Goal: Task Accomplishment & Management: Use online tool/utility

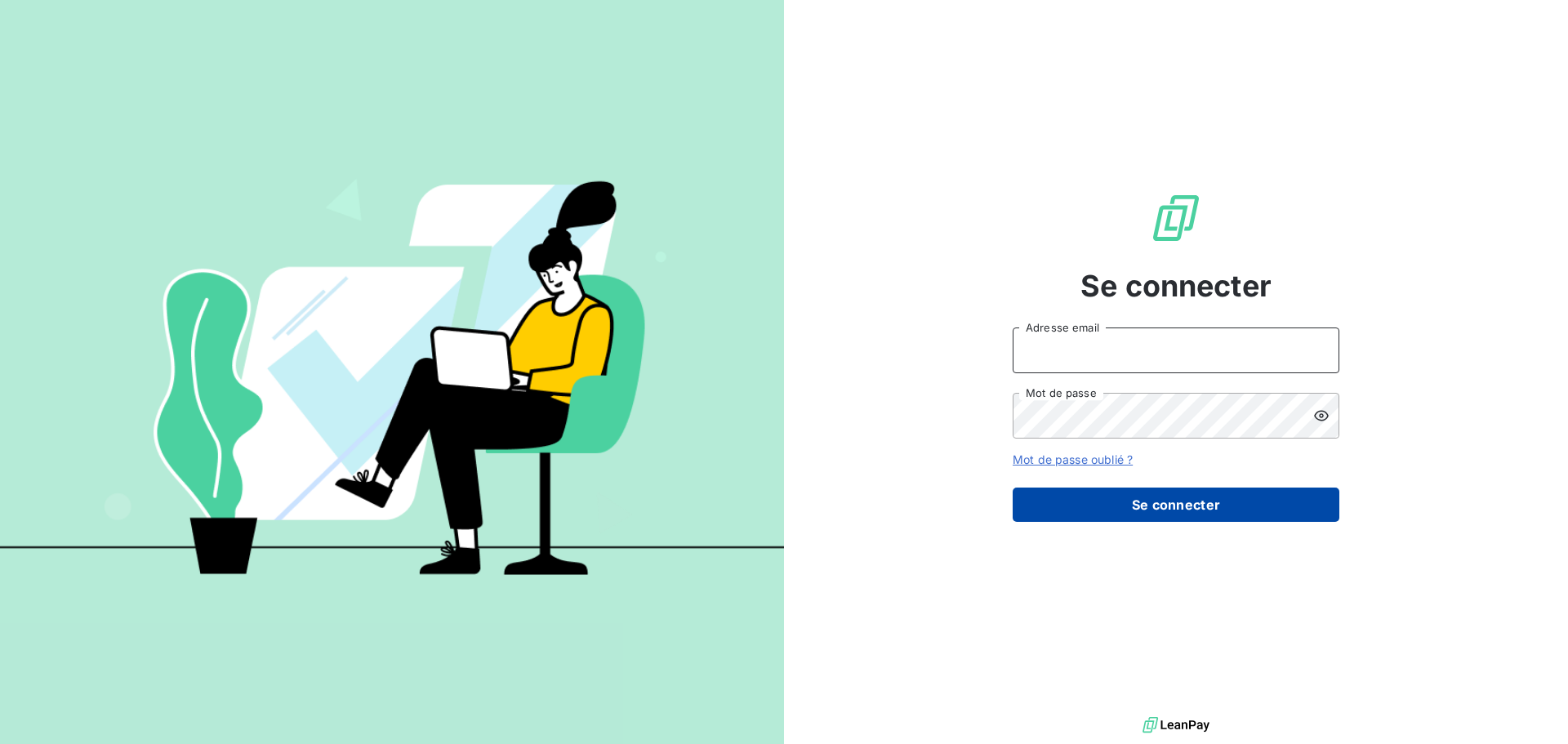
type input "[PERSON_NAME][EMAIL_ADDRESS][DOMAIN_NAME]"
click at [1192, 510] on button "Se connecter" at bounding box center [1176, 504] width 327 height 35
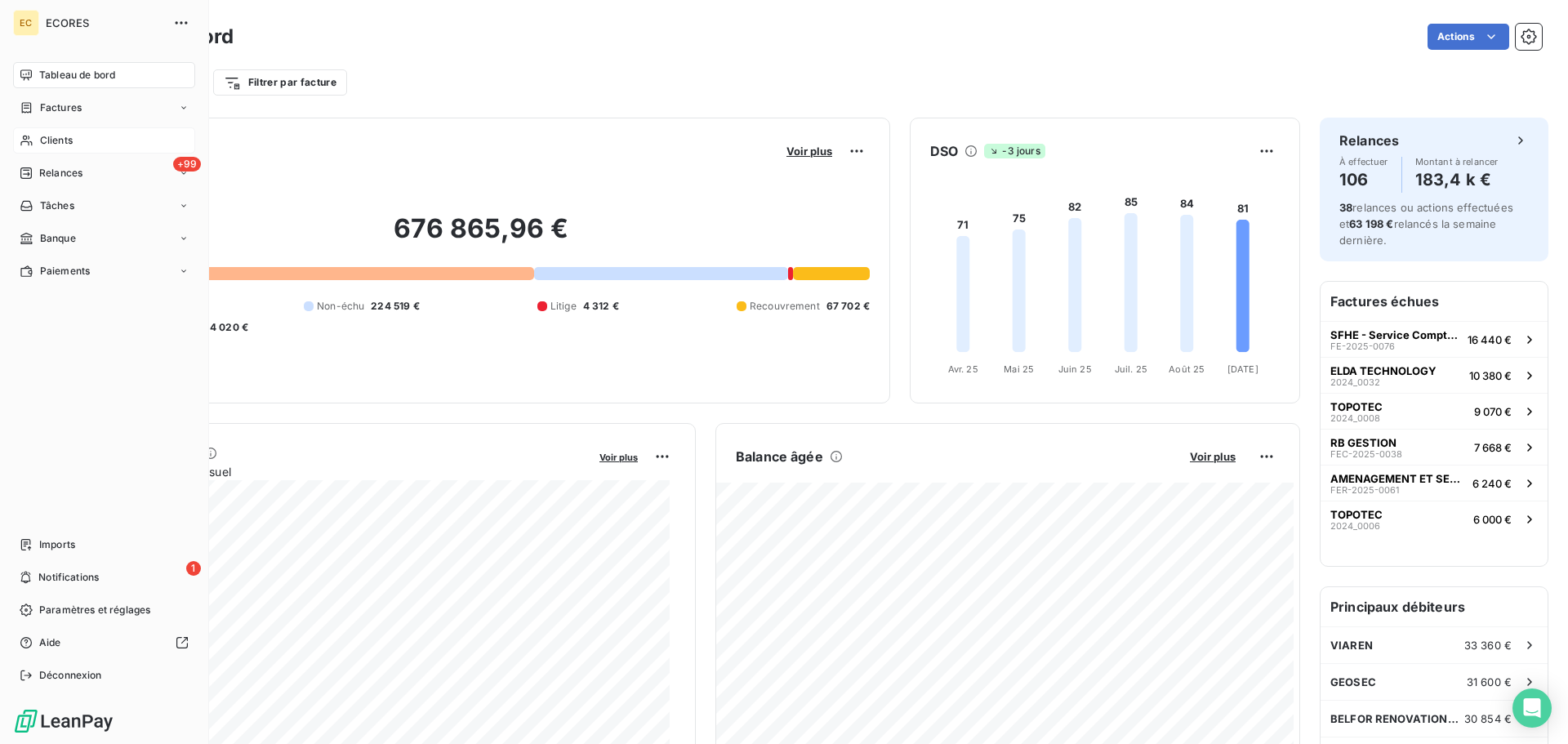
click at [44, 136] on span "Clients" at bounding box center [56, 141] width 33 height 15
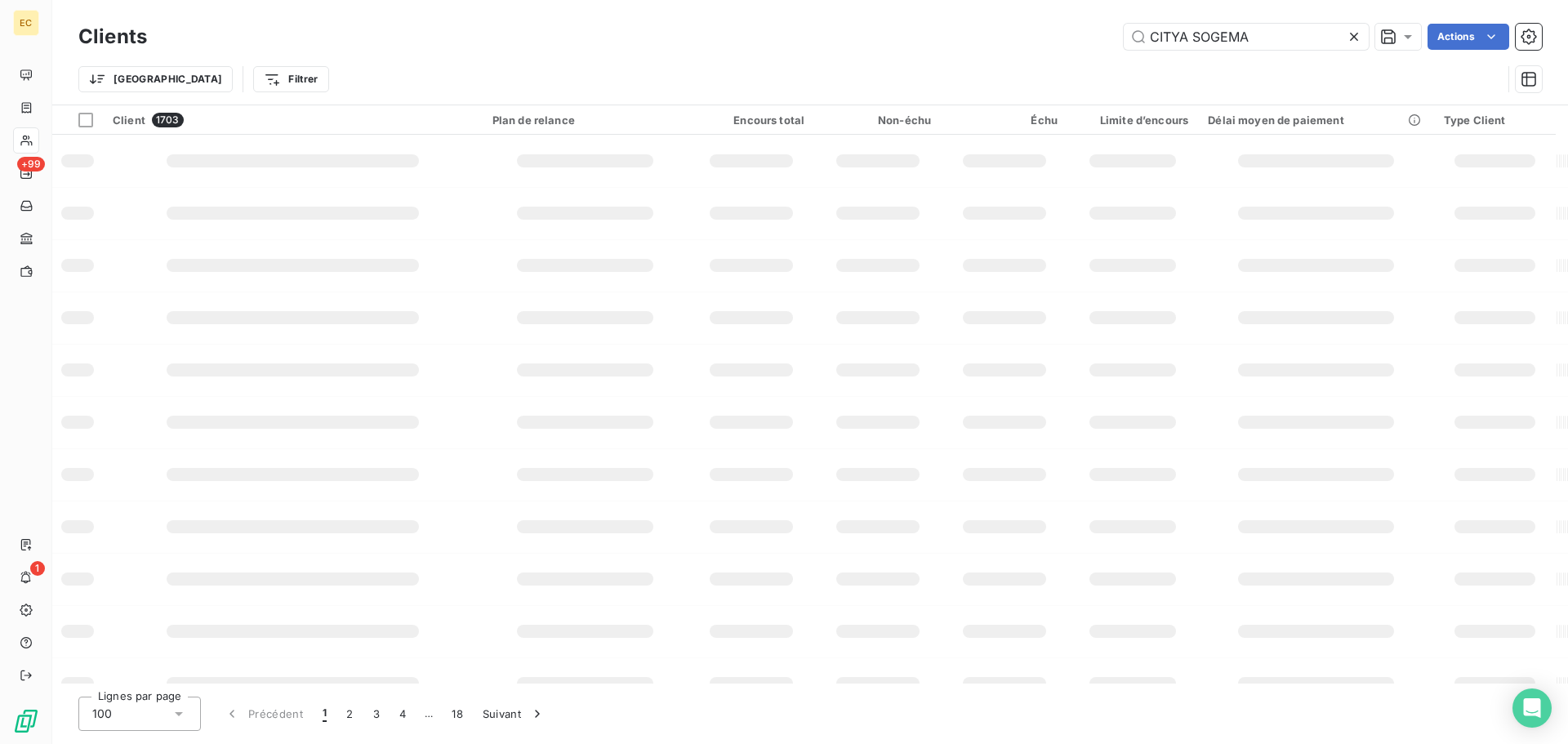
type input "CITYA SOGEMA"
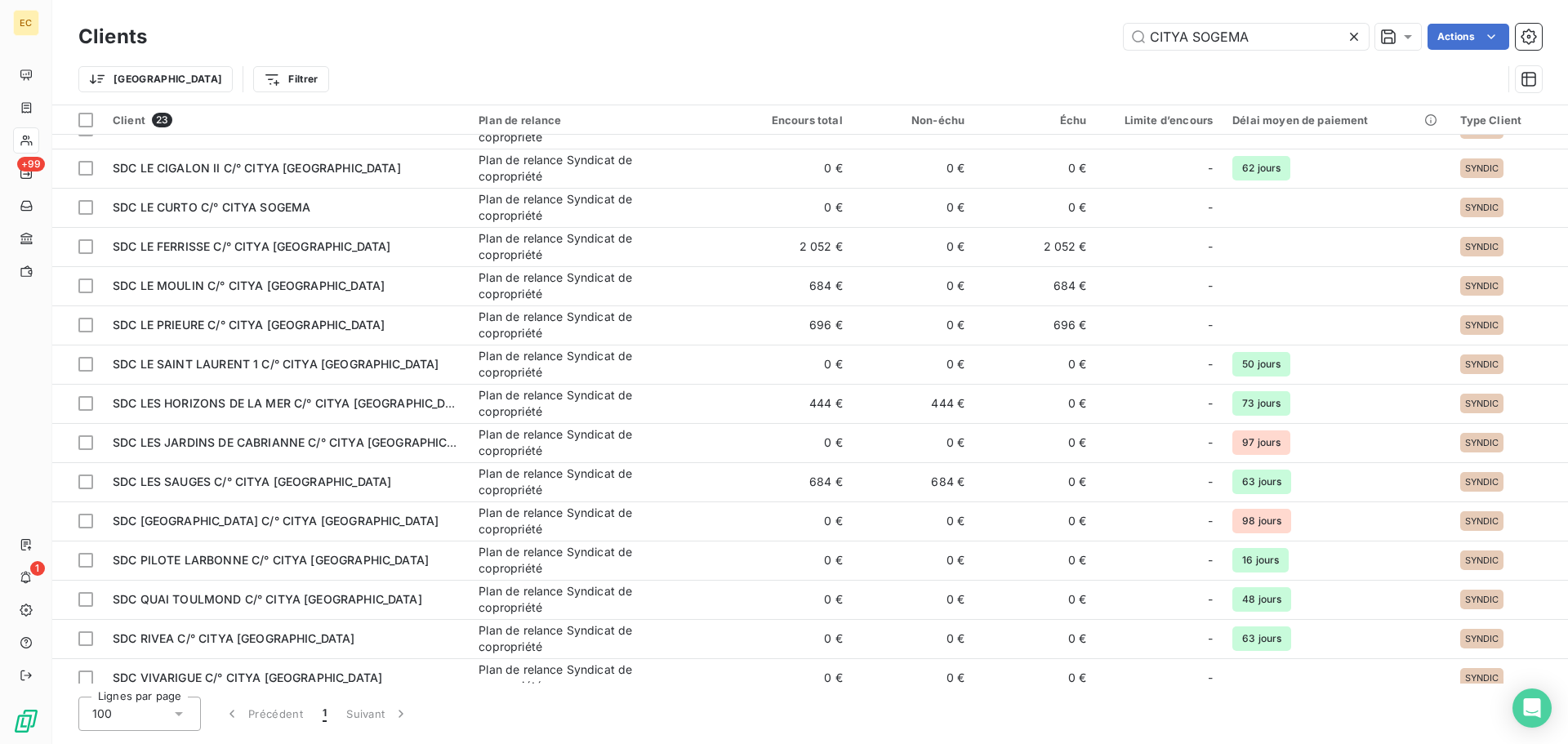
scroll to position [353, 0]
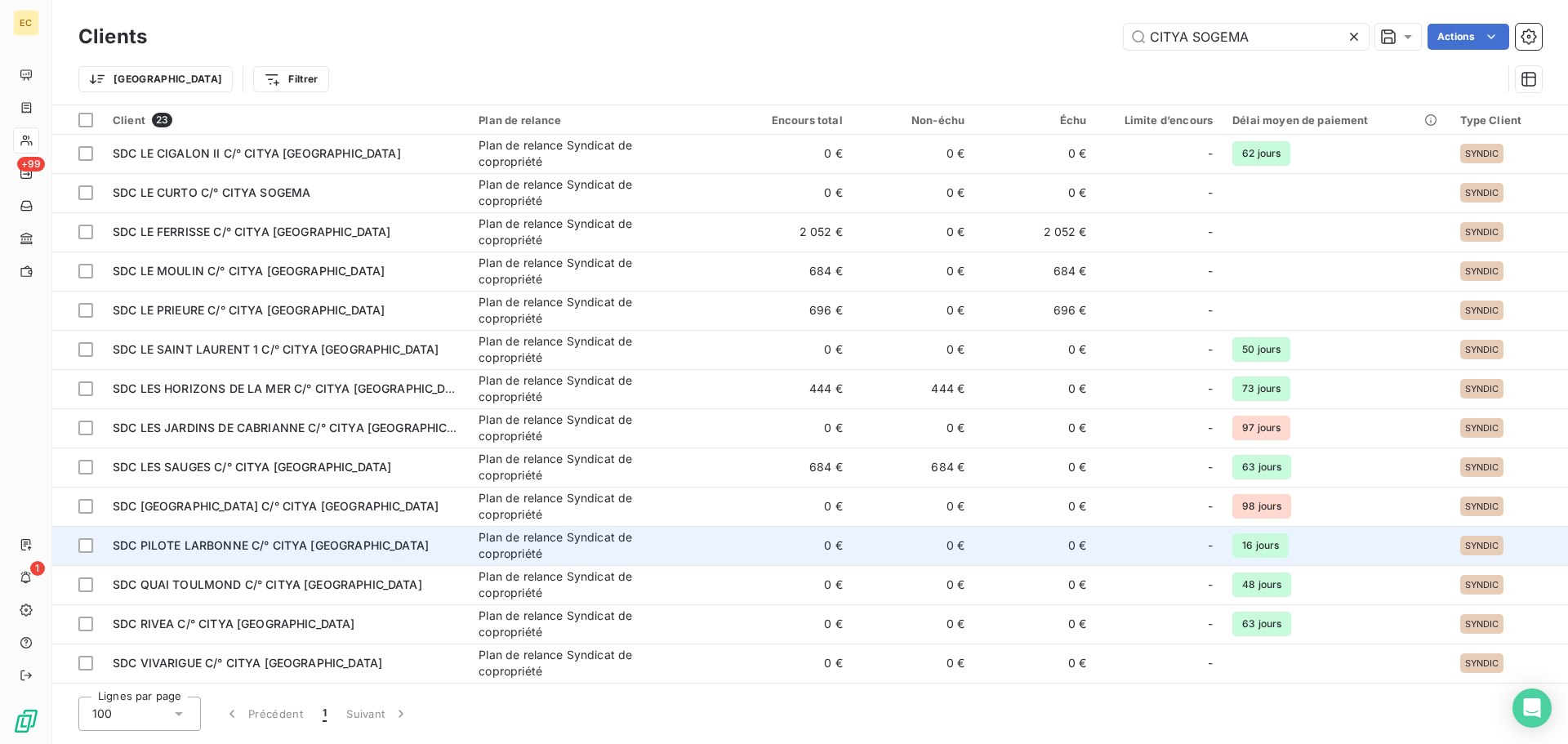
click at [411, 546] on div "SDC PILOTE LARBONNE C/° CITYA [GEOGRAPHIC_DATA]" at bounding box center [286, 545] width 347 height 16
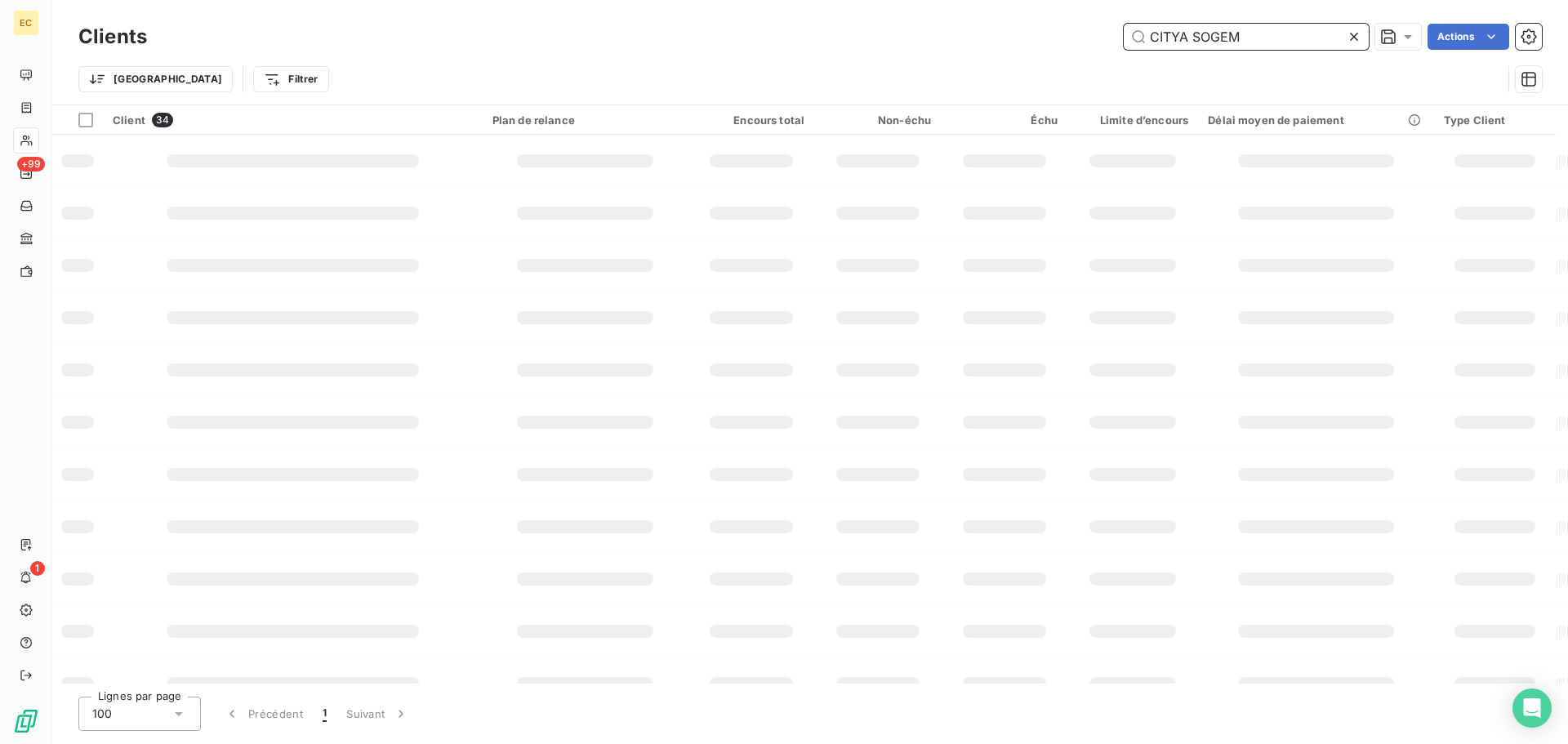
type input "CITYA SOGEMA"
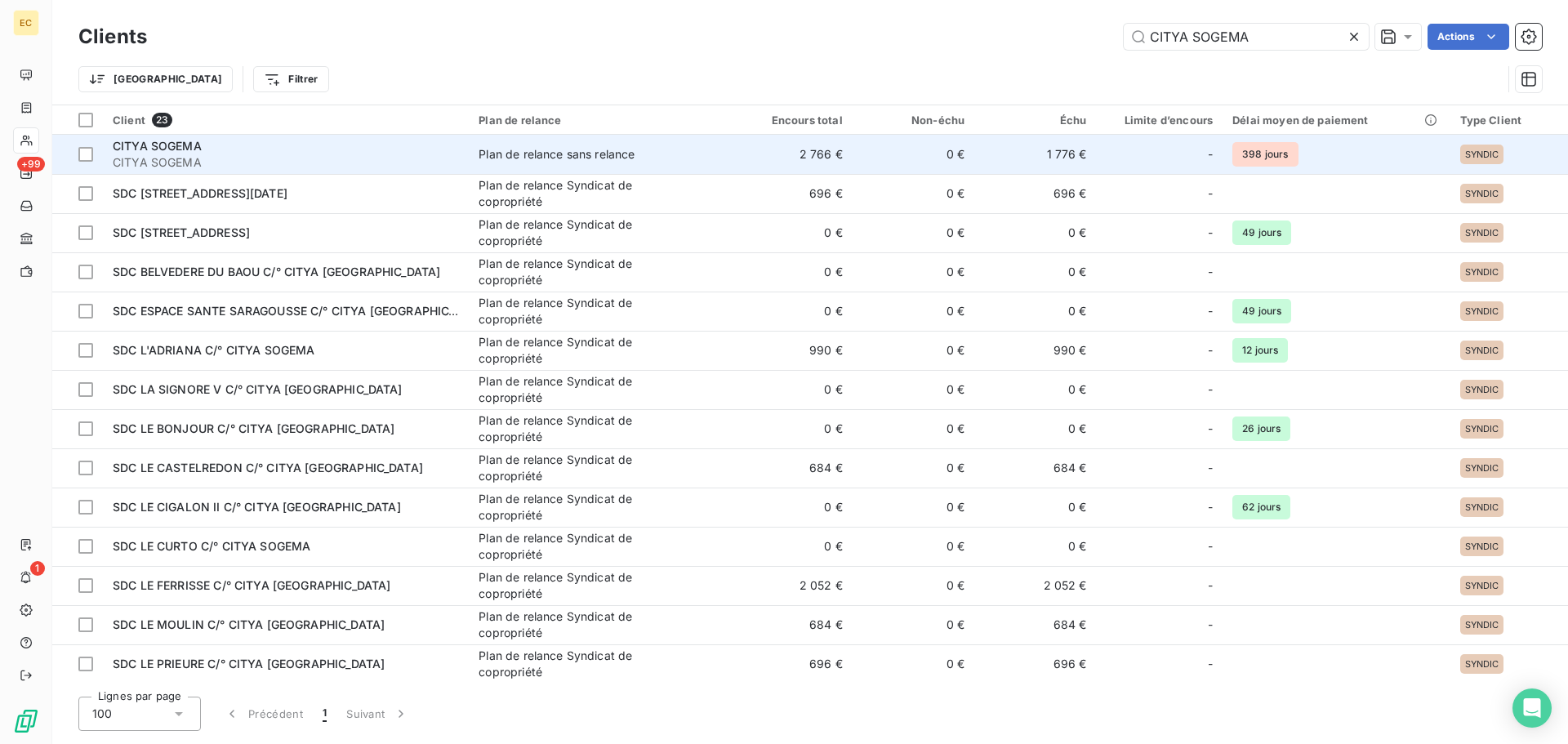
click at [383, 166] on span "CITYA SOGEMA" at bounding box center [286, 162] width 347 height 16
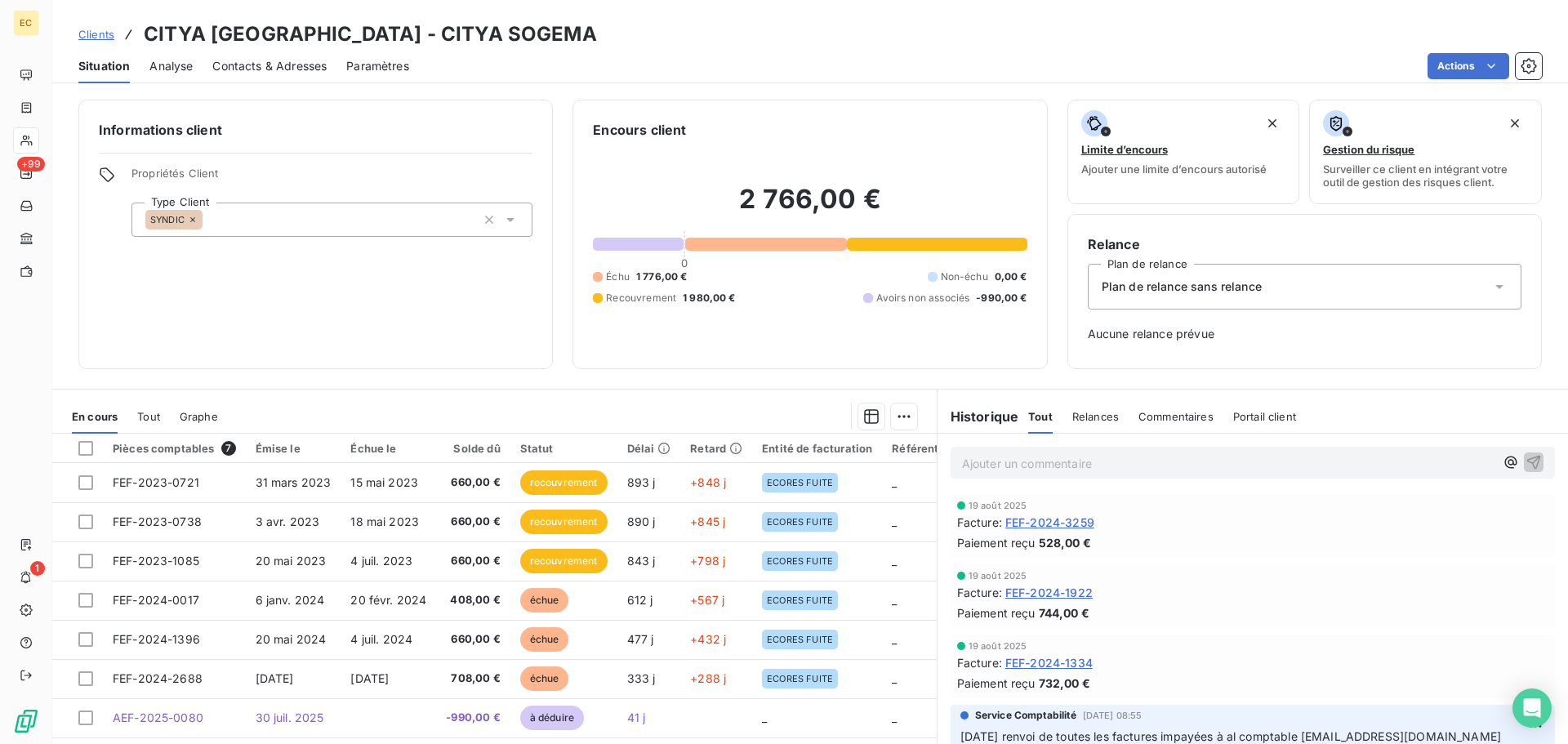
scroll to position [245, 0]
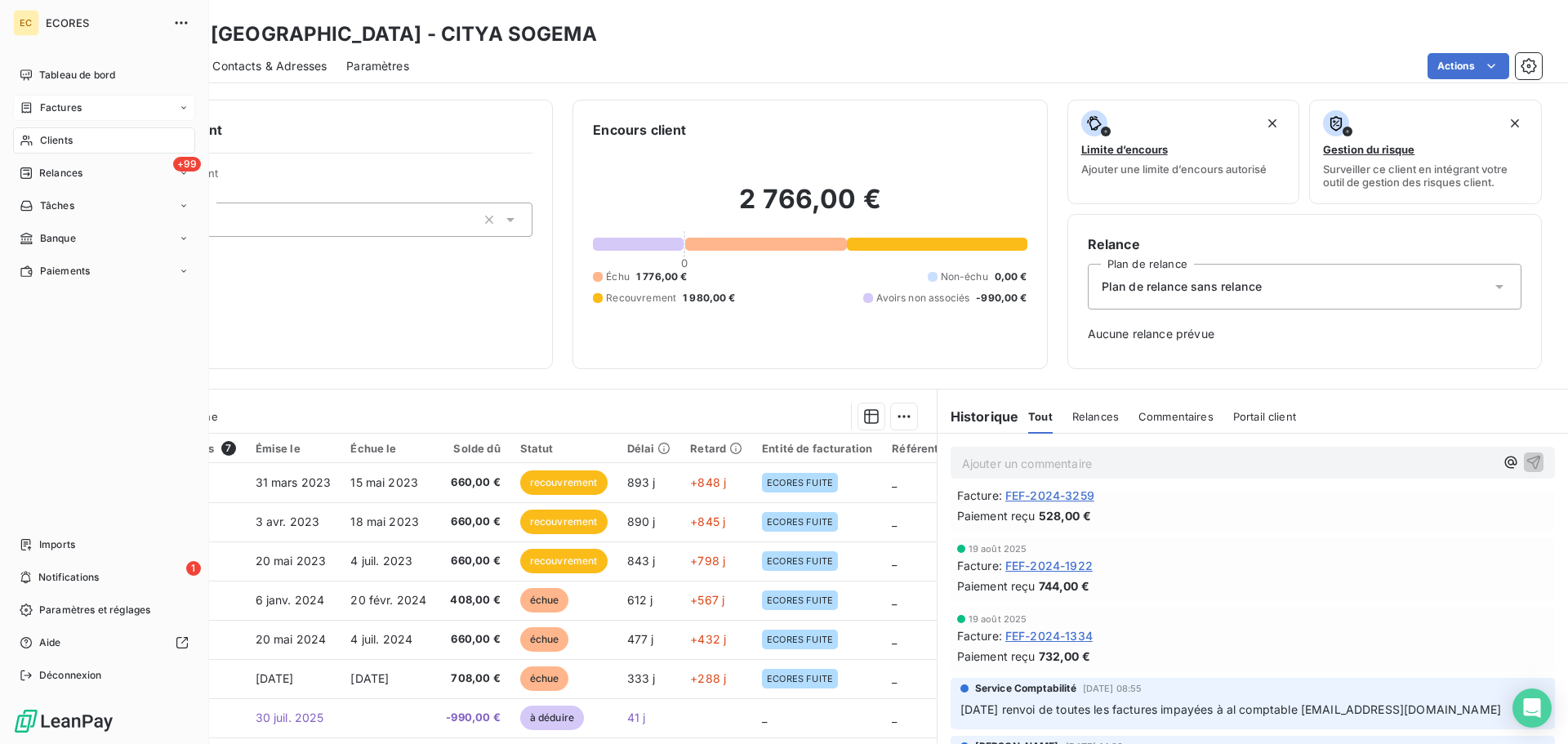
click at [63, 103] on span "Factures" at bounding box center [61, 108] width 41 height 15
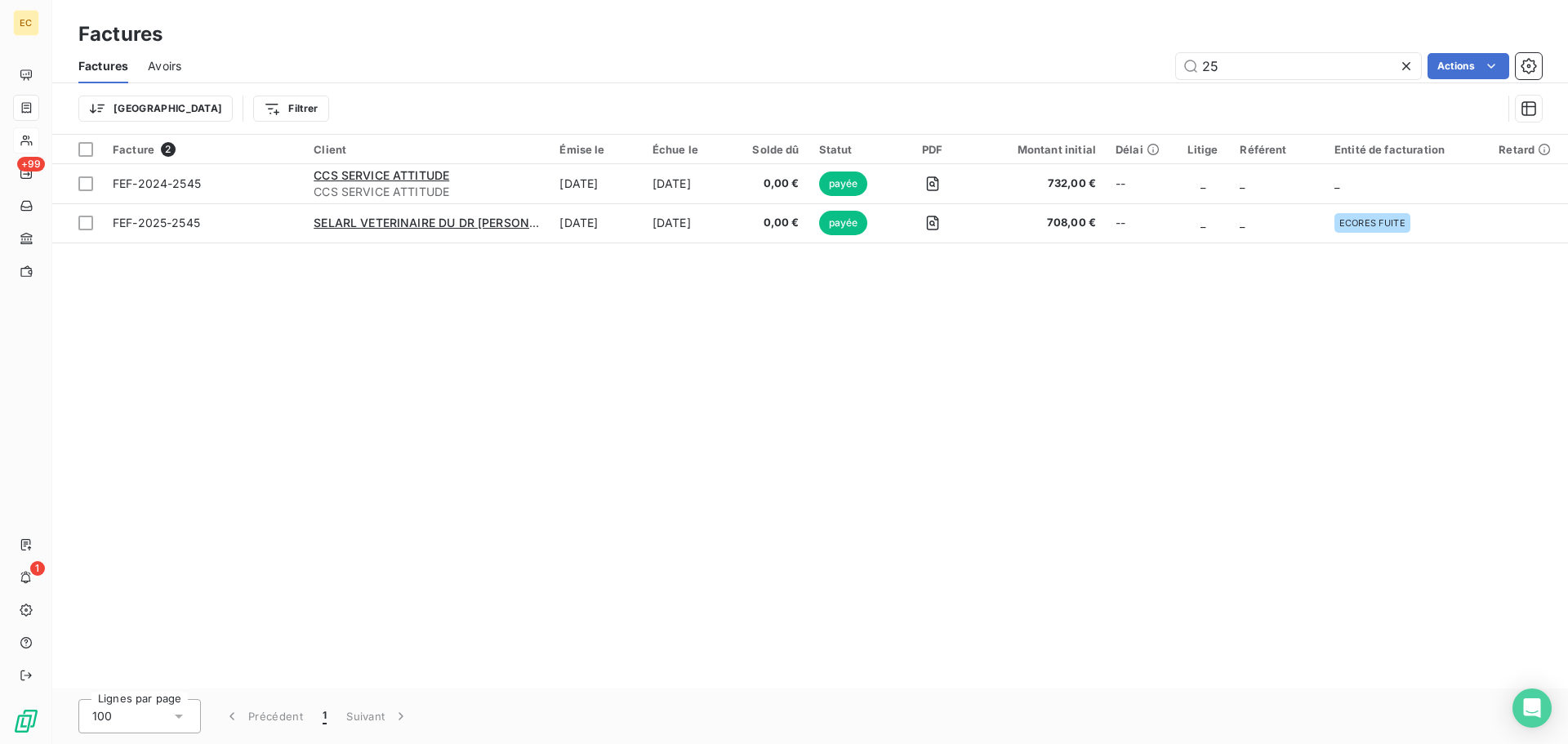
type input "2"
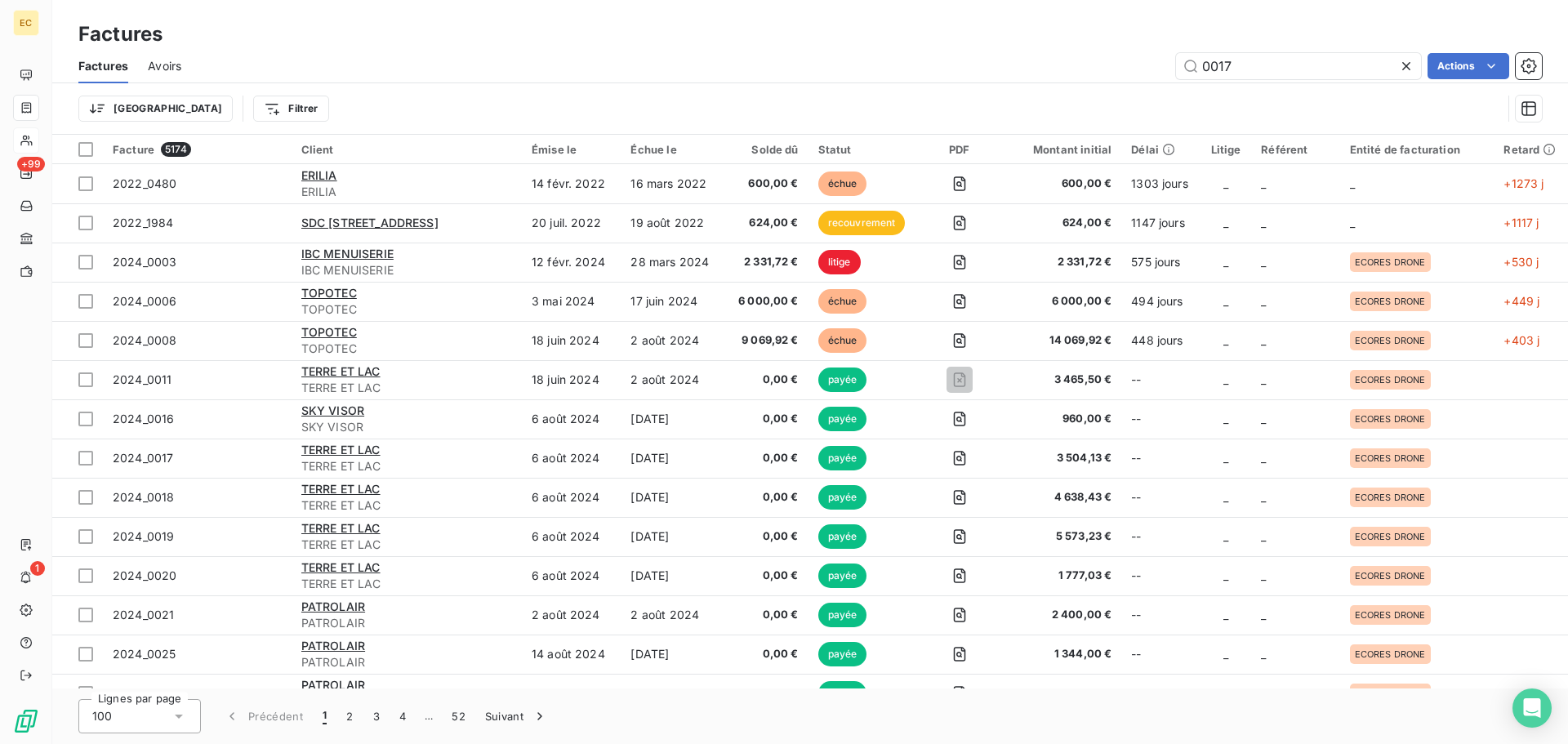
type input "0017"
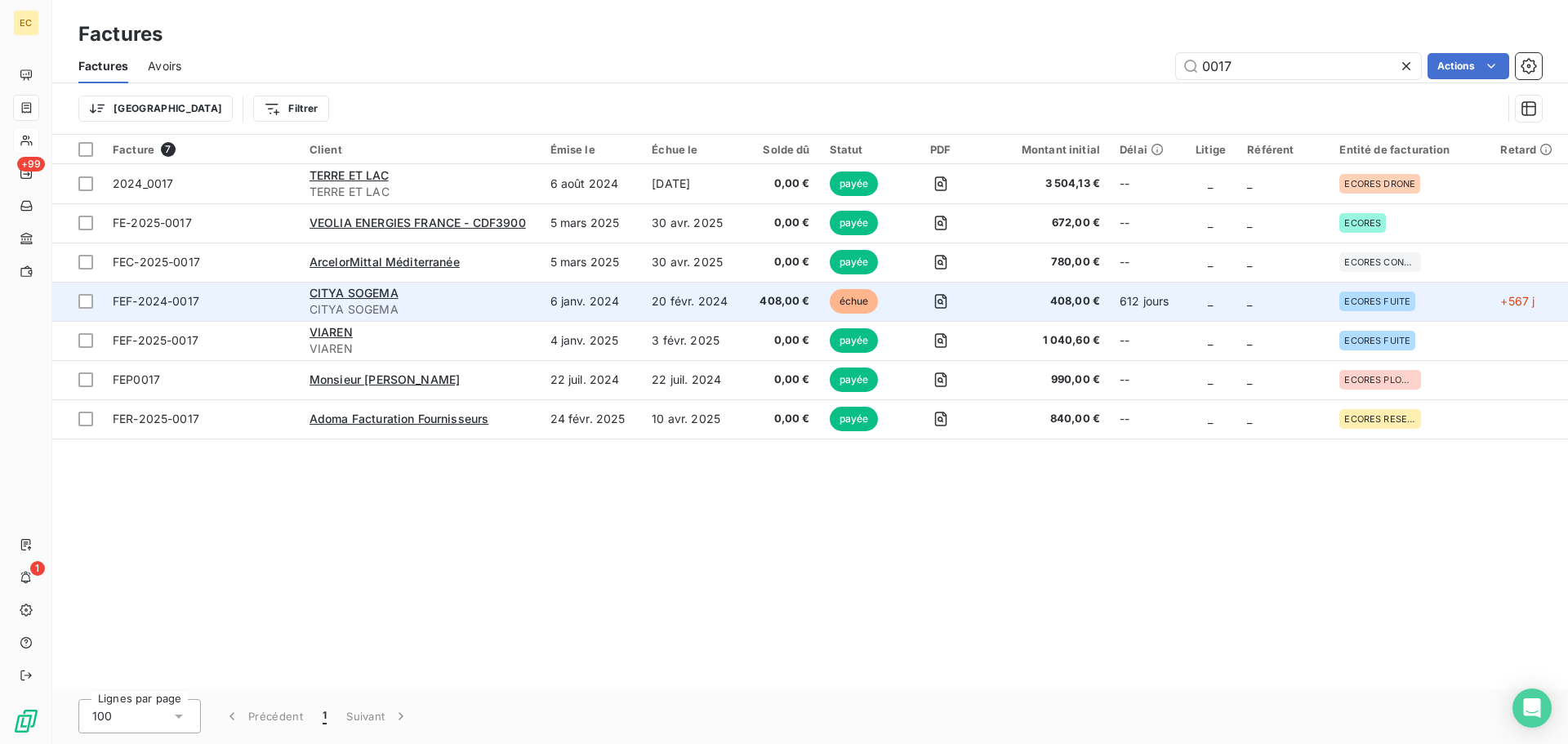
click at [439, 306] on span "CITYA SOGEMA" at bounding box center [420, 309] width 222 height 16
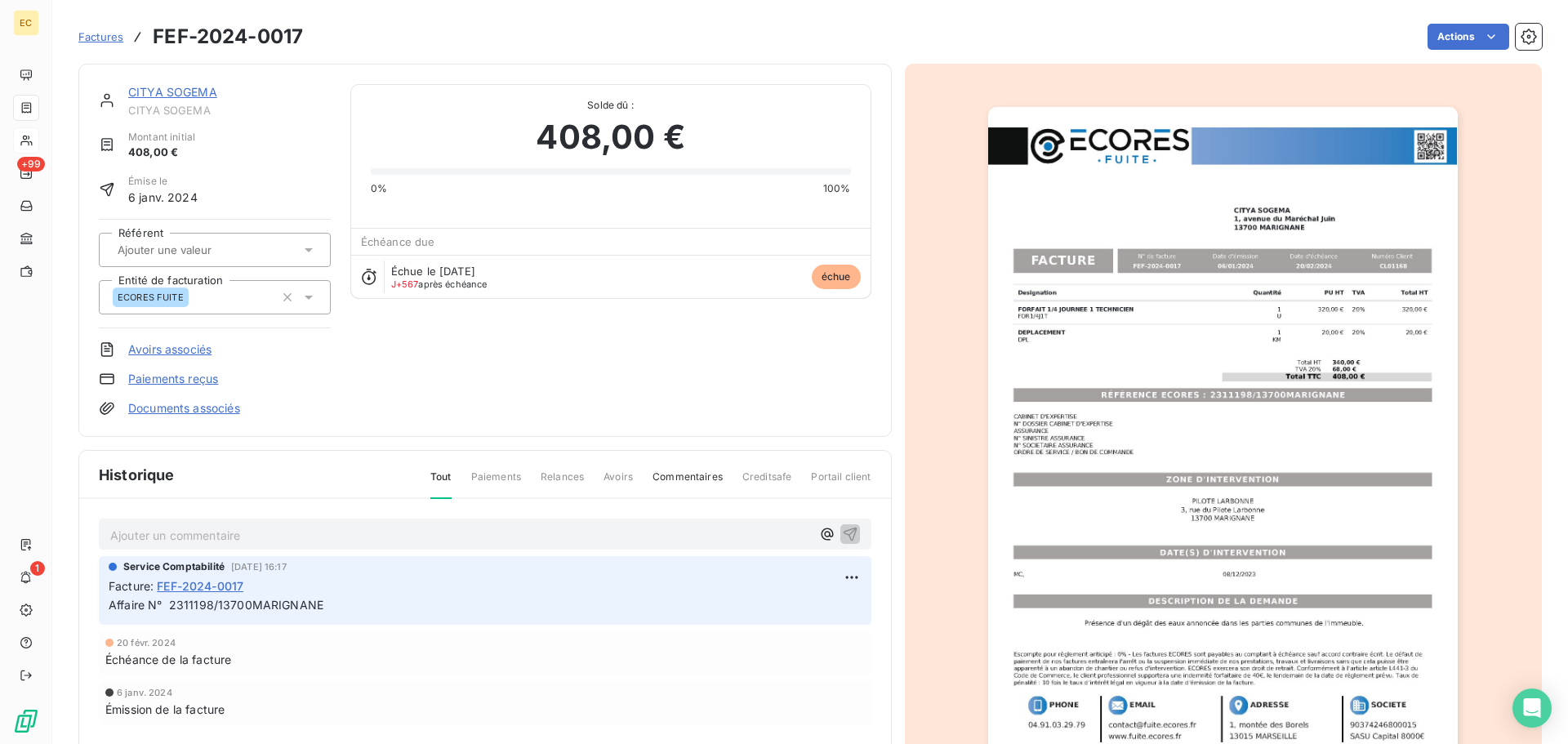
click at [192, 379] on link "Paiements reçus" at bounding box center [173, 379] width 90 height 16
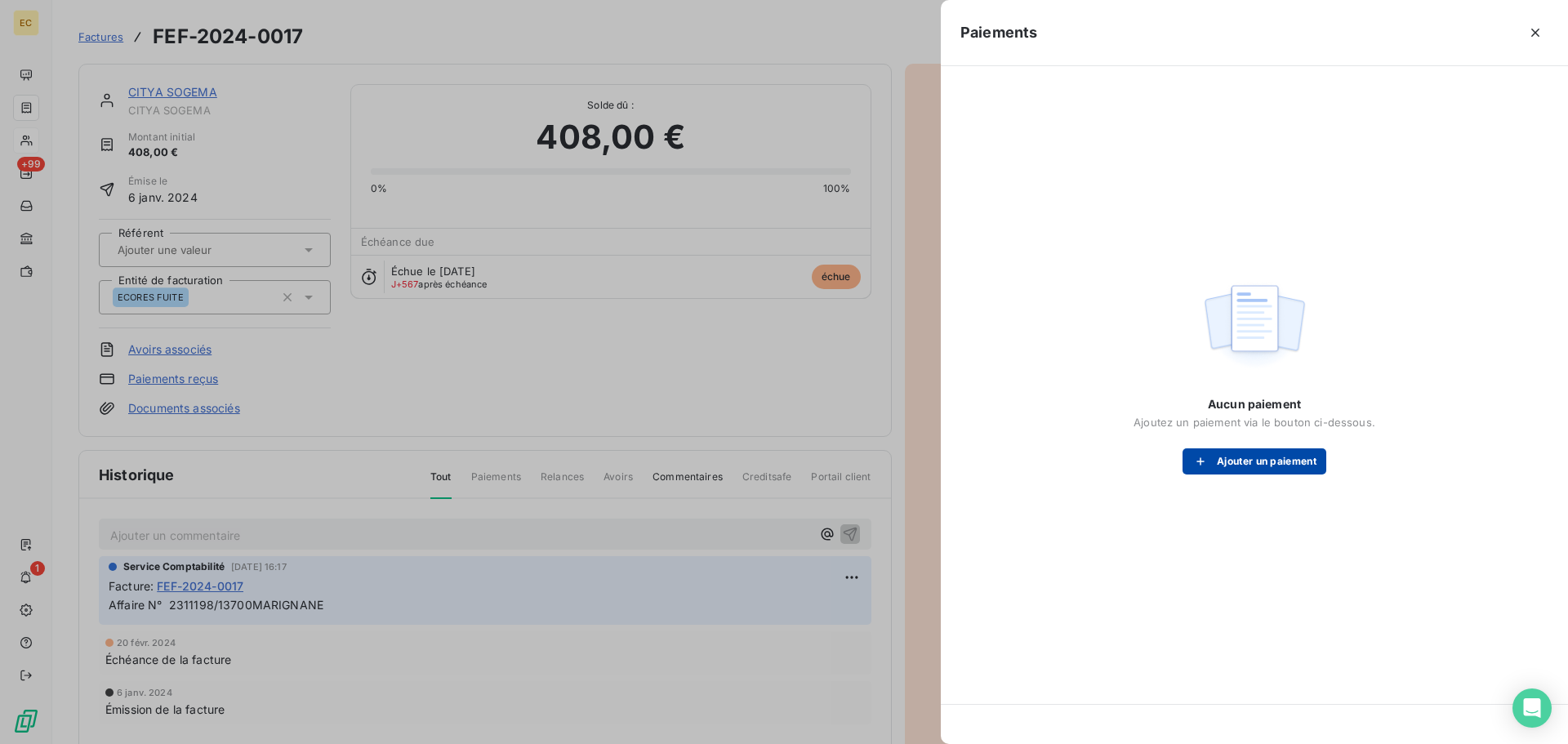
click at [1199, 469] on icon "button" at bounding box center [1200, 460] width 16 height 16
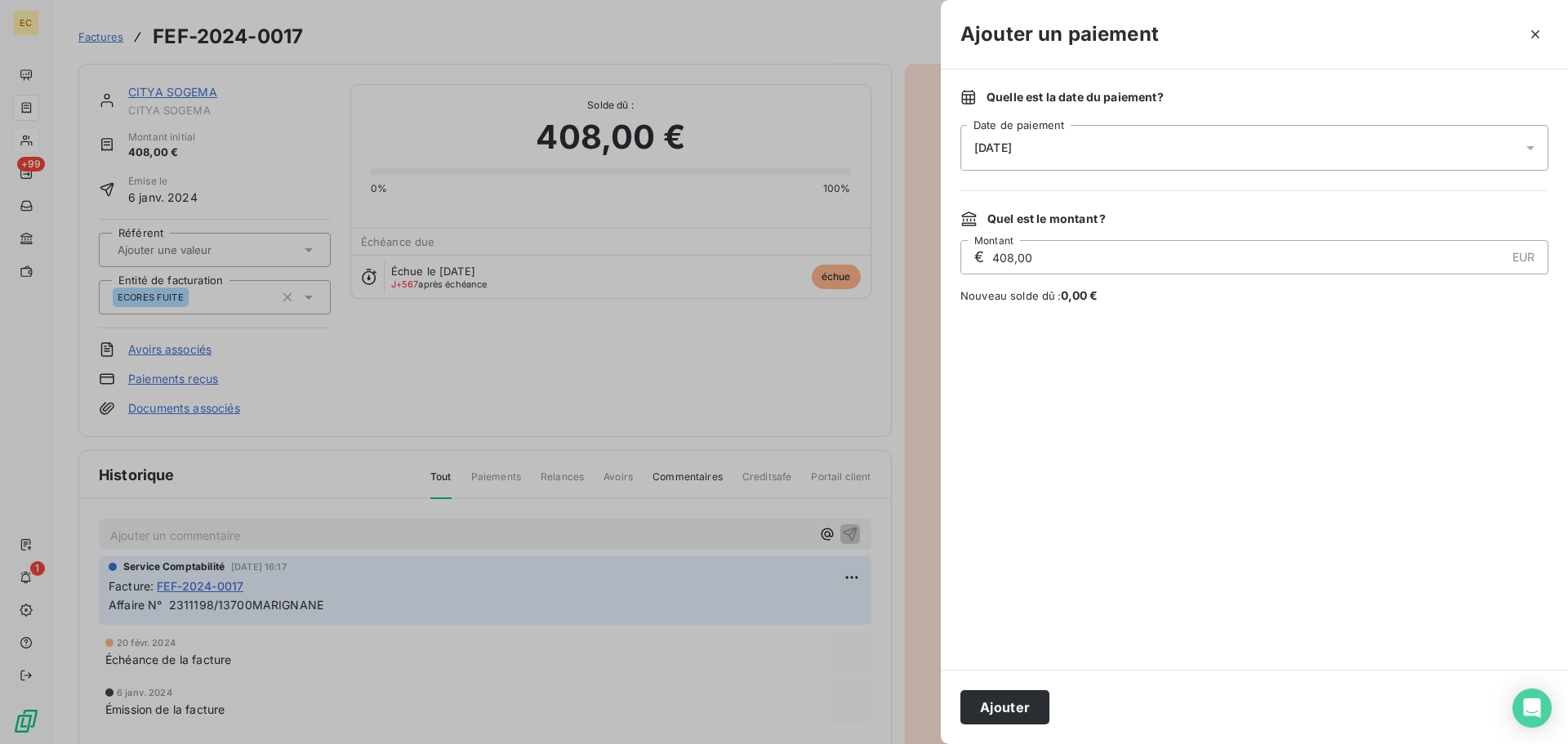
click at [1111, 156] on div "[DATE]" at bounding box center [1254, 147] width 588 height 46
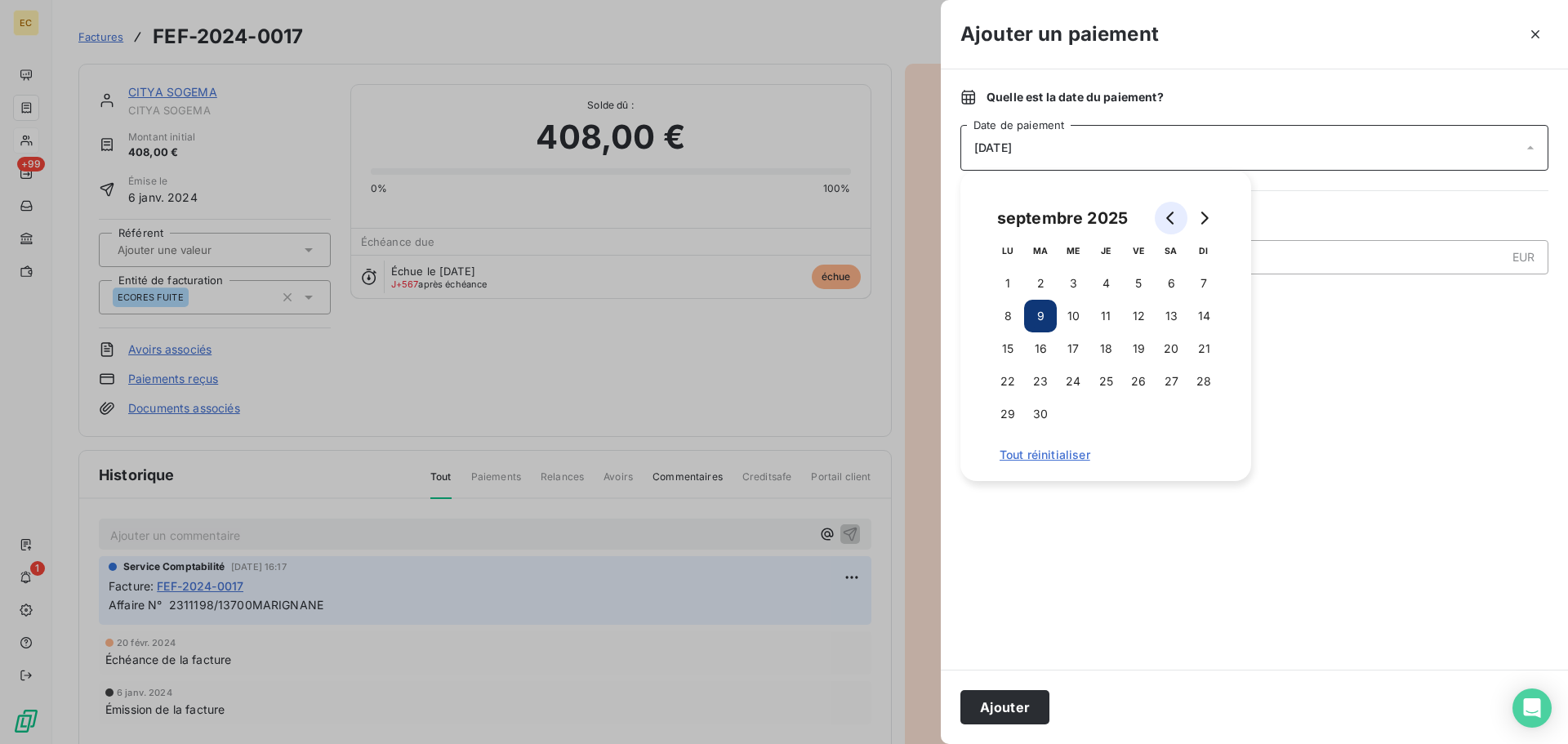
click at [1168, 222] on icon "Go to previous month" at bounding box center [1171, 218] width 13 height 13
click at [1036, 380] on button "19" at bounding box center [1040, 380] width 33 height 33
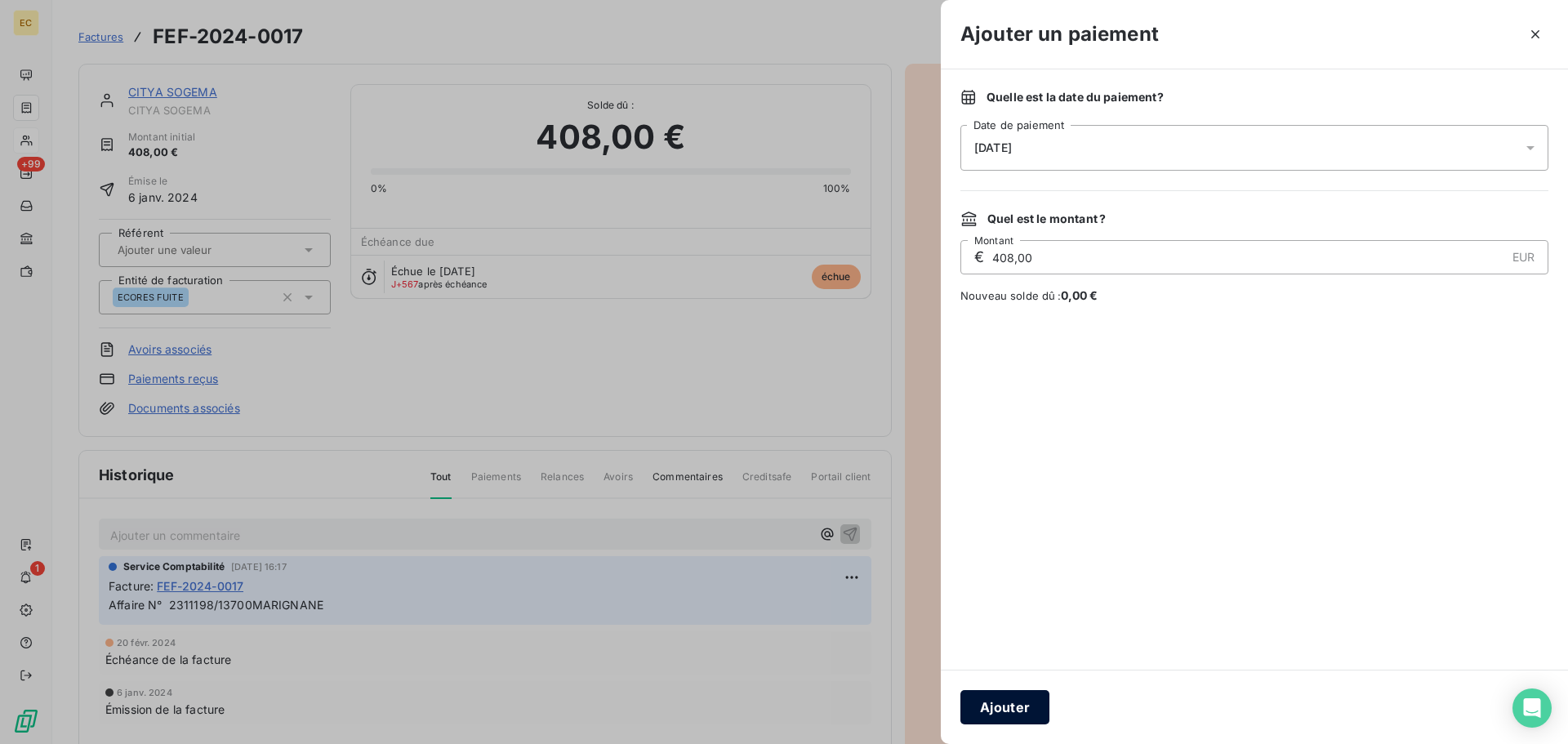
click at [1029, 704] on button "Ajouter" at bounding box center [1004, 706] width 89 height 35
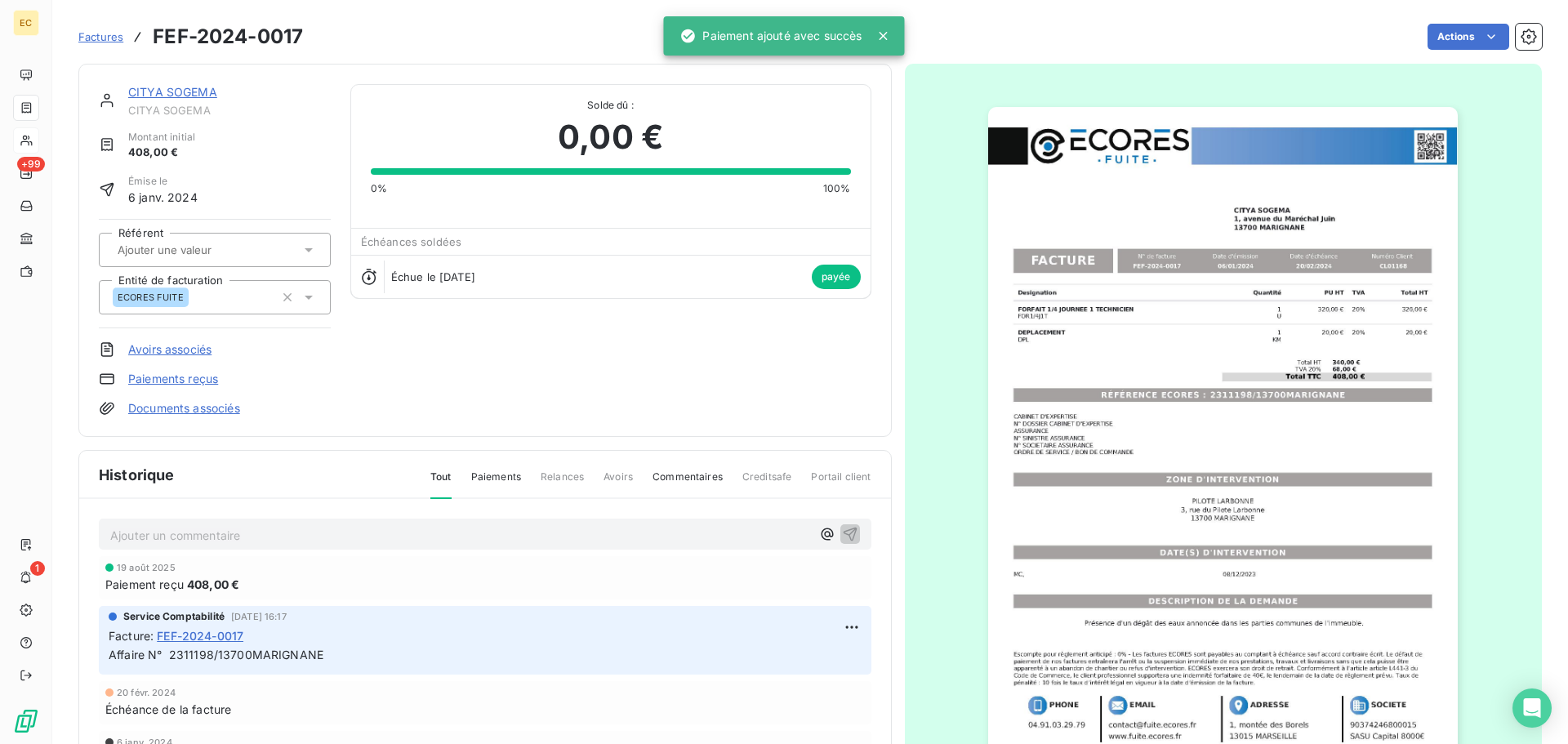
click at [103, 37] on span "Factures" at bounding box center [101, 37] width 45 height 13
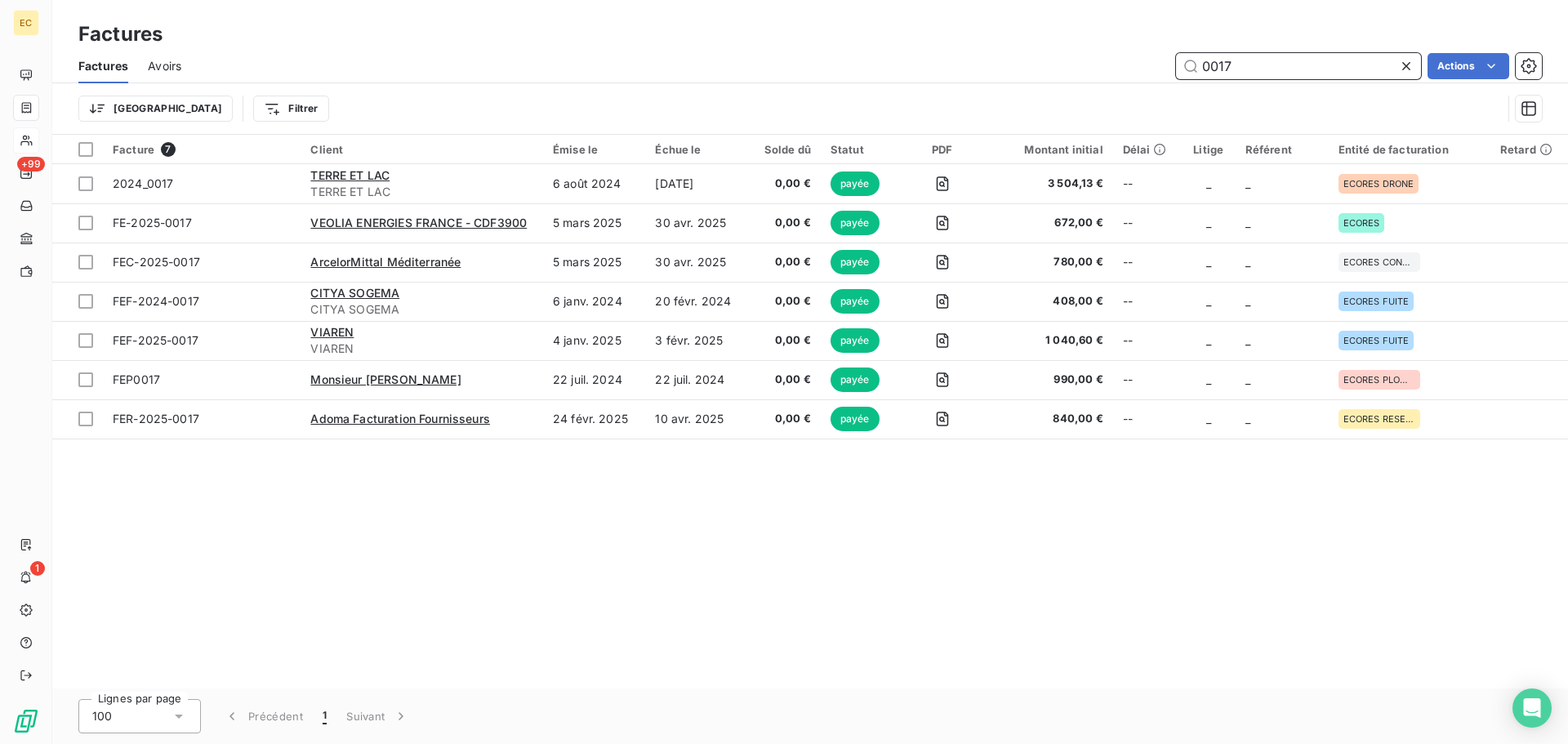
click at [1238, 62] on input "0017" at bounding box center [1298, 66] width 245 height 26
type input "0"
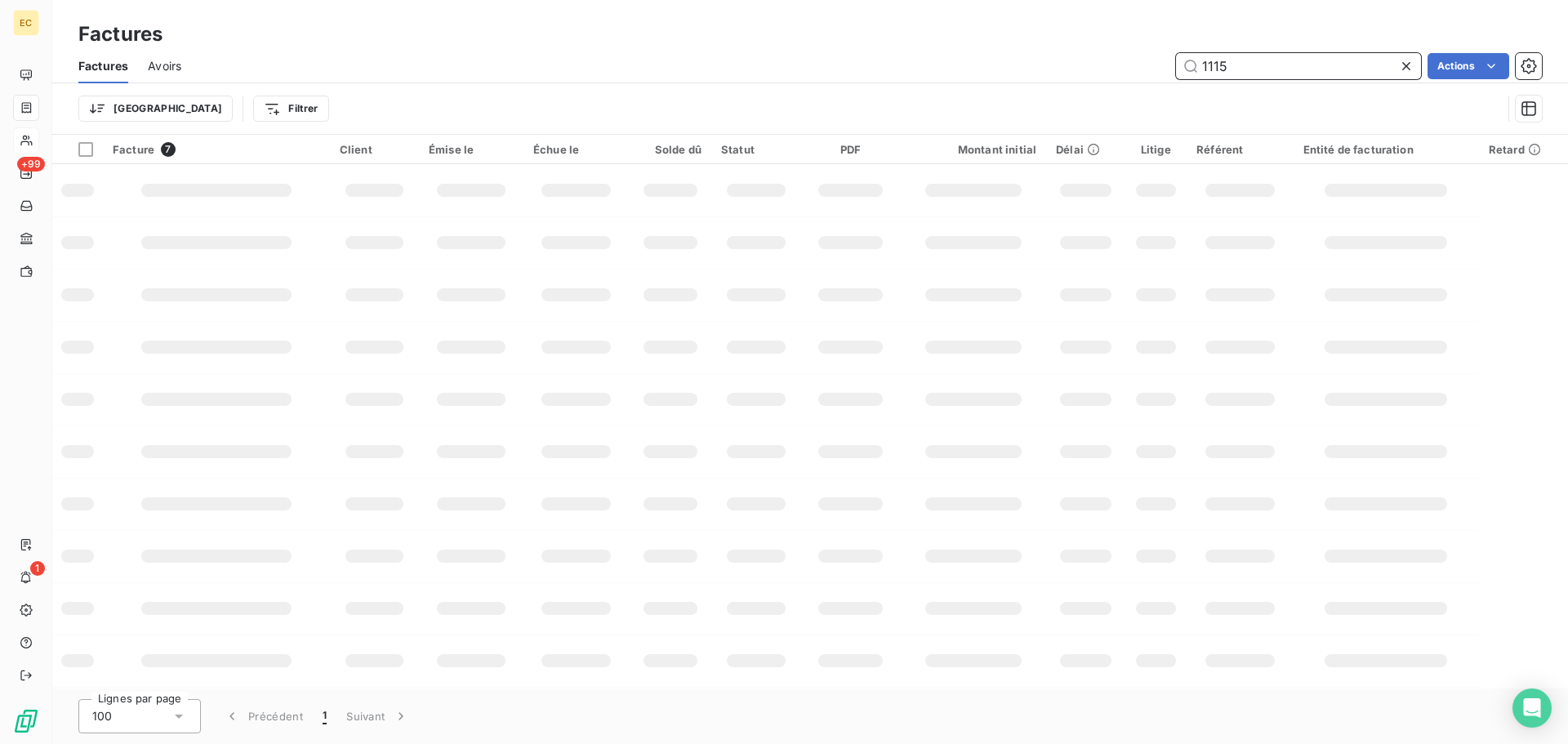
type input "1115"
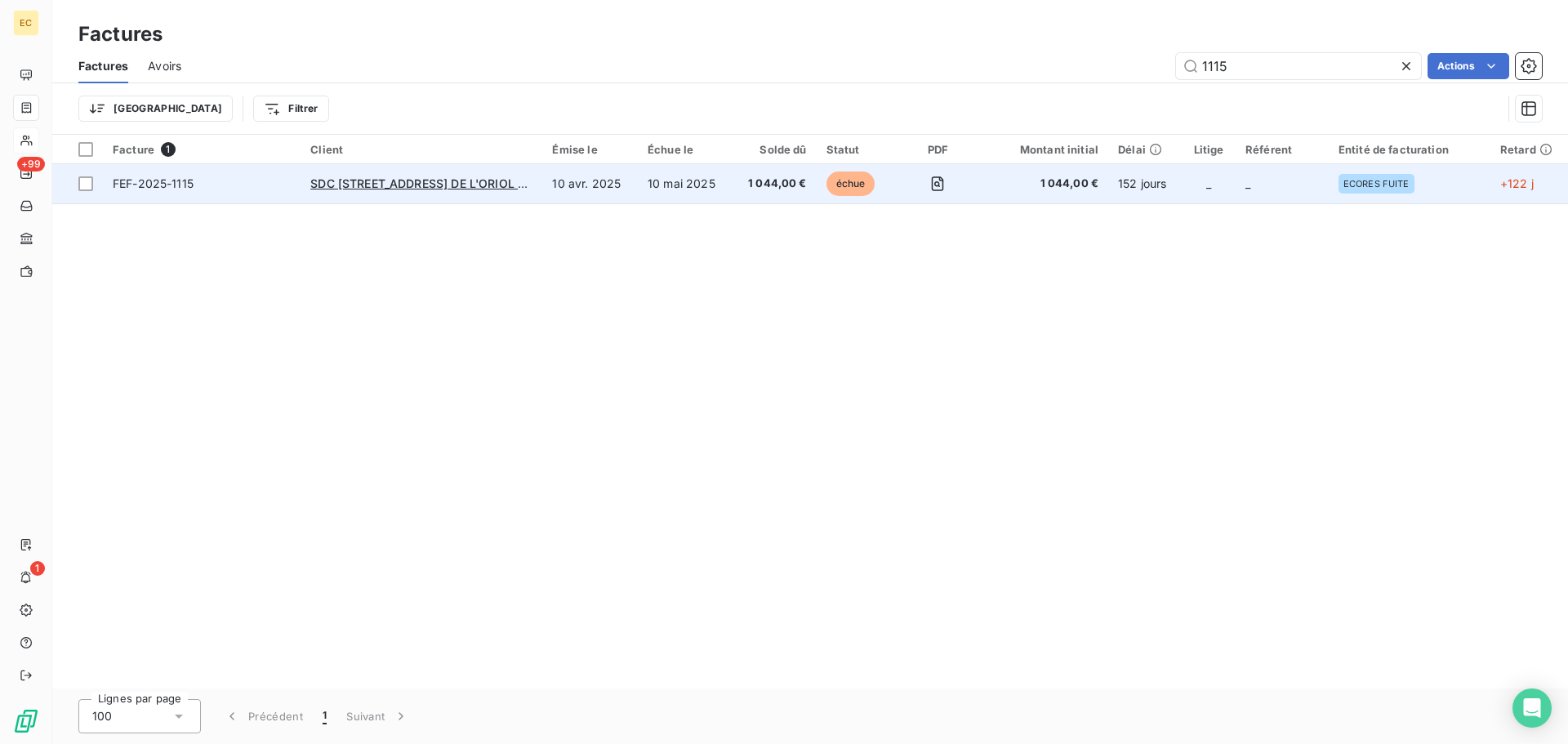
click at [500, 199] on td "SDC [STREET_ADDRESS] DE L'ORIOL C/°" at bounding box center [421, 184] width 241 height 39
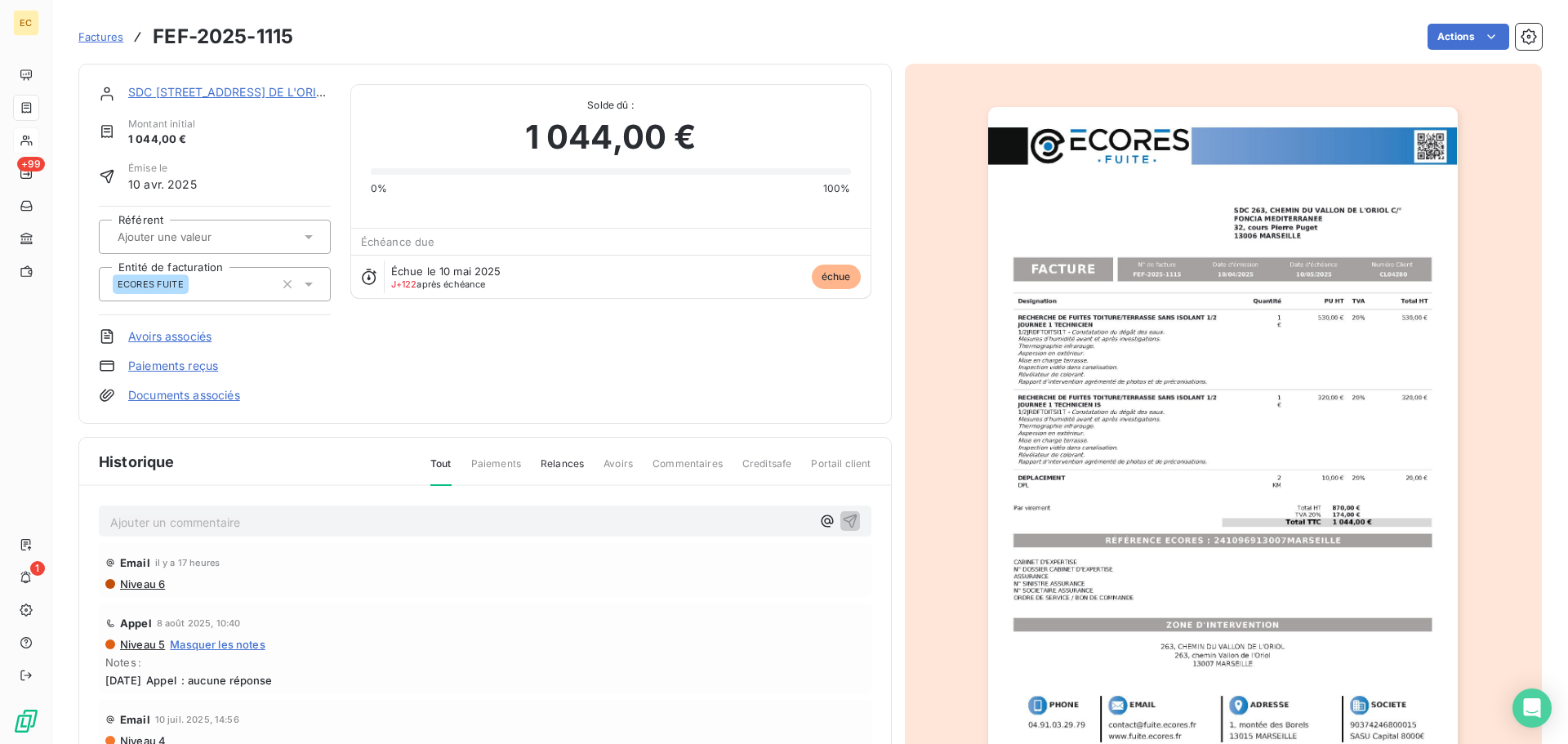
click at [262, 526] on p "Ajouter un commentaire ﻿" at bounding box center [460, 522] width 701 height 21
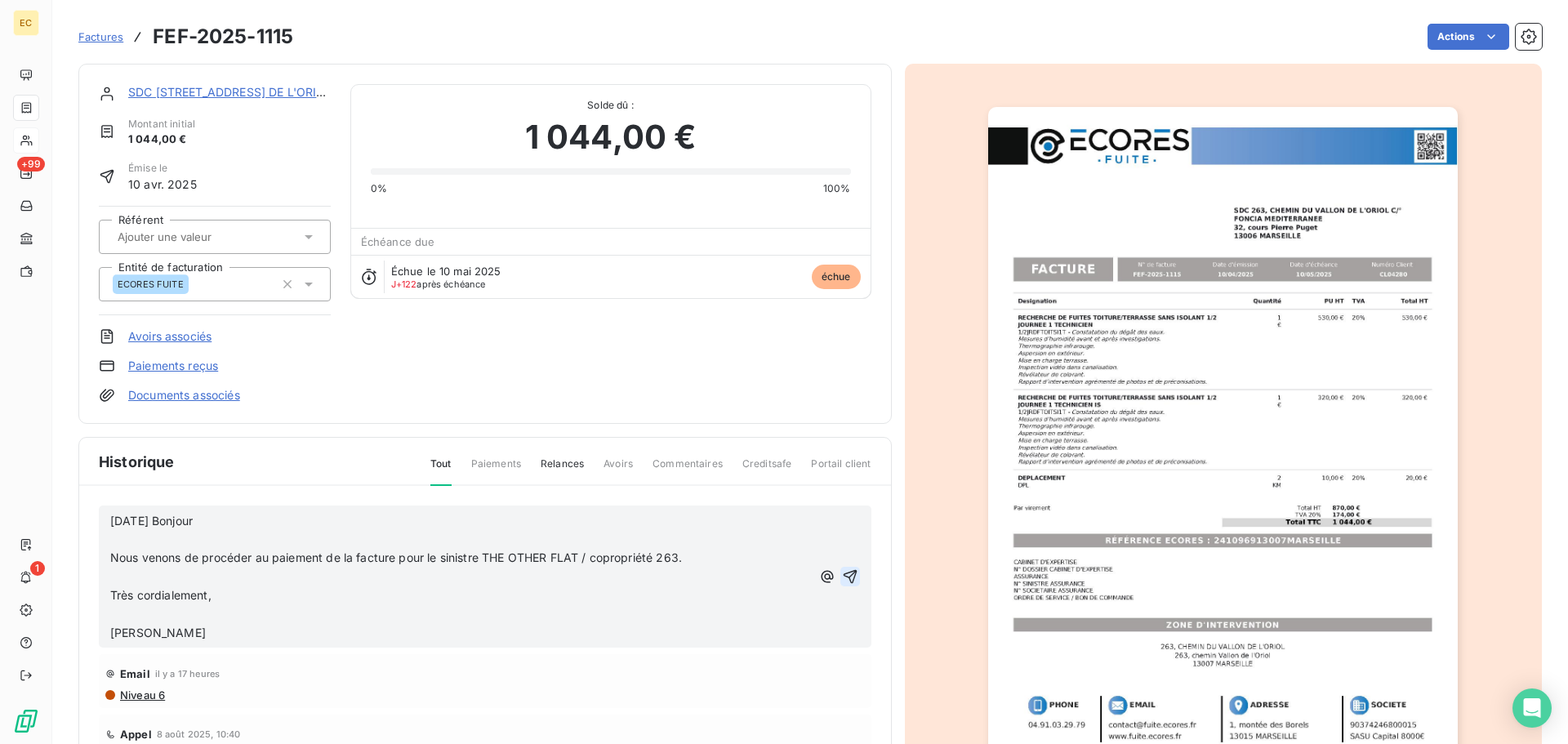
click at [842, 575] on icon "button" at bounding box center [849, 576] width 16 height 16
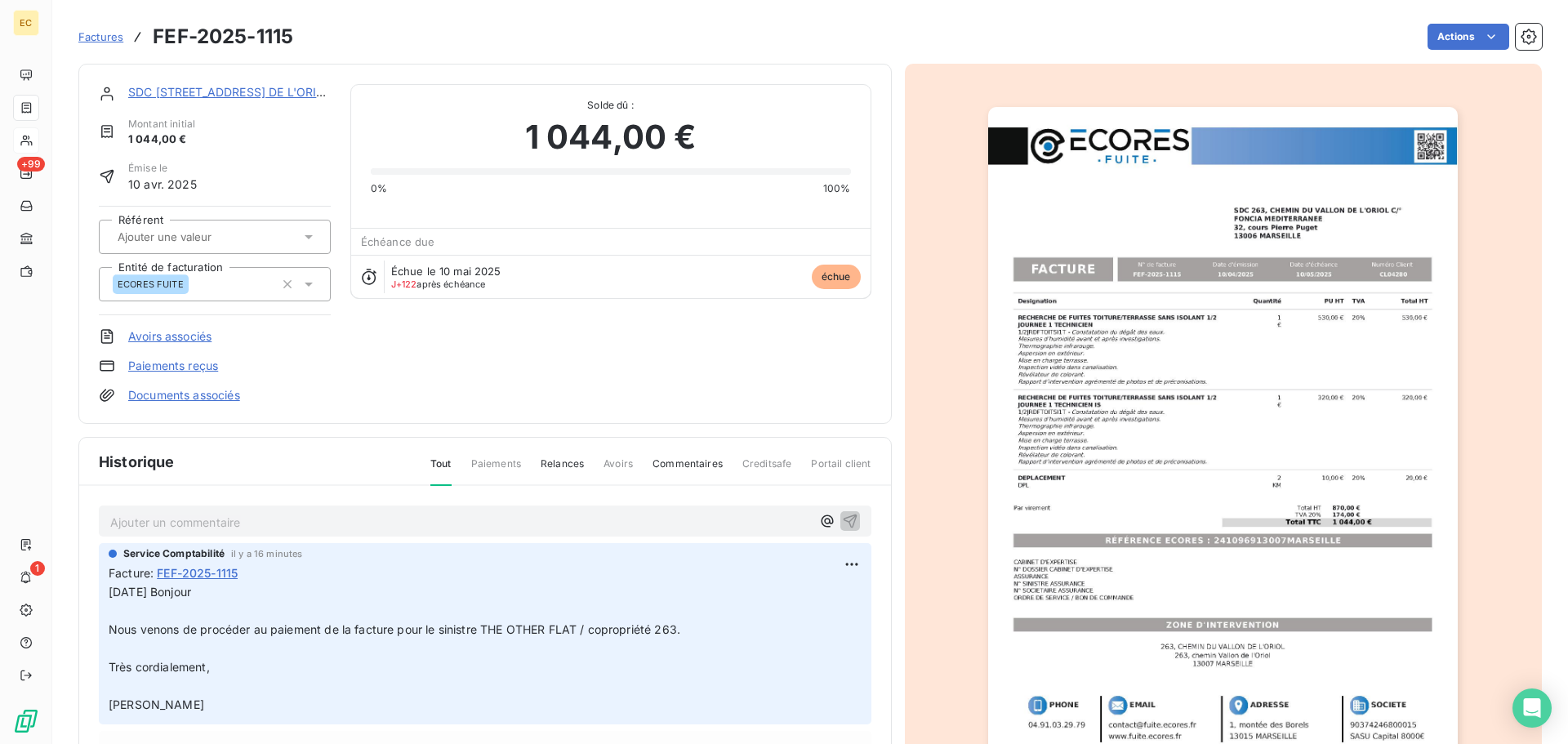
click at [101, 39] on span "Factures" at bounding box center [101, 37] width 45 height 13
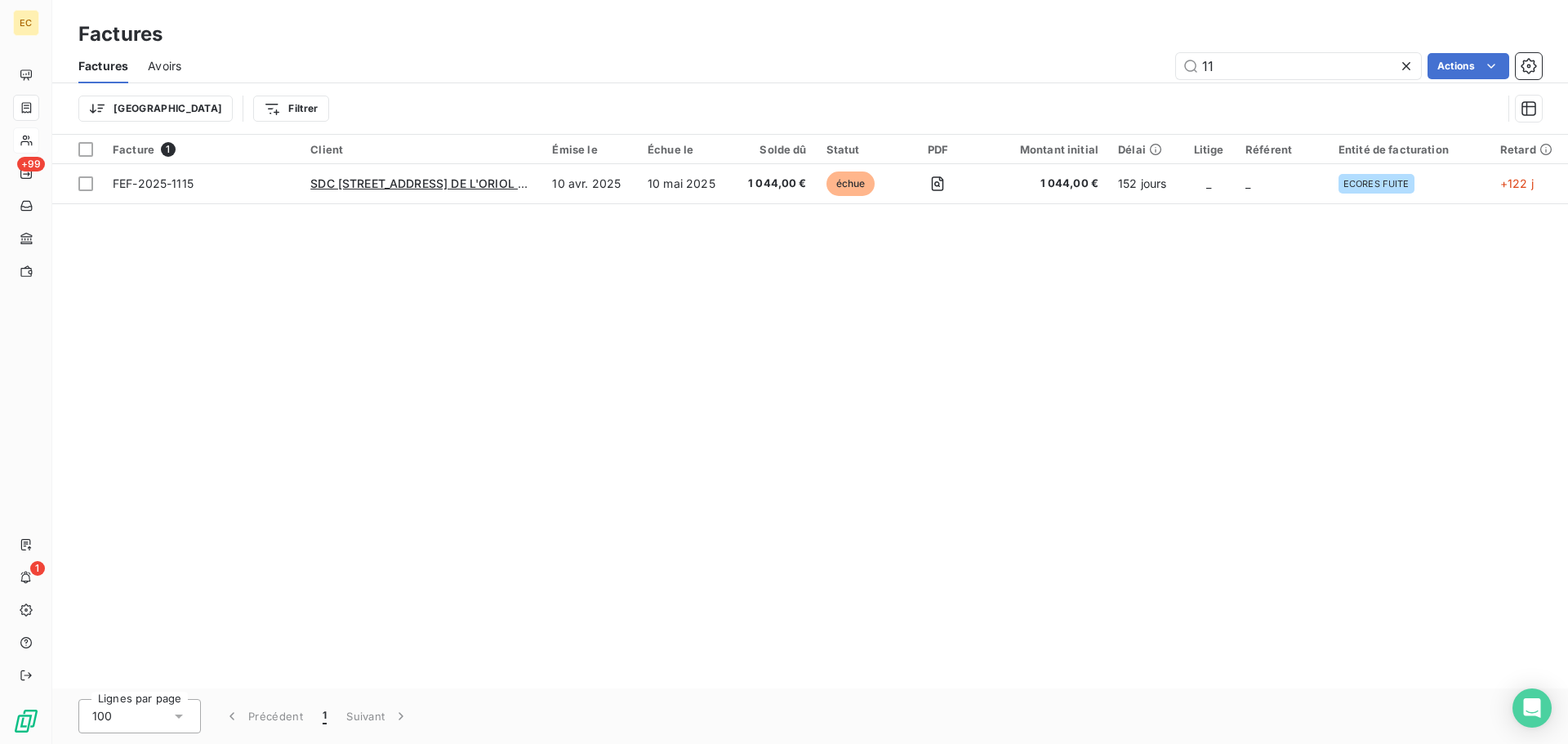
type input "1"
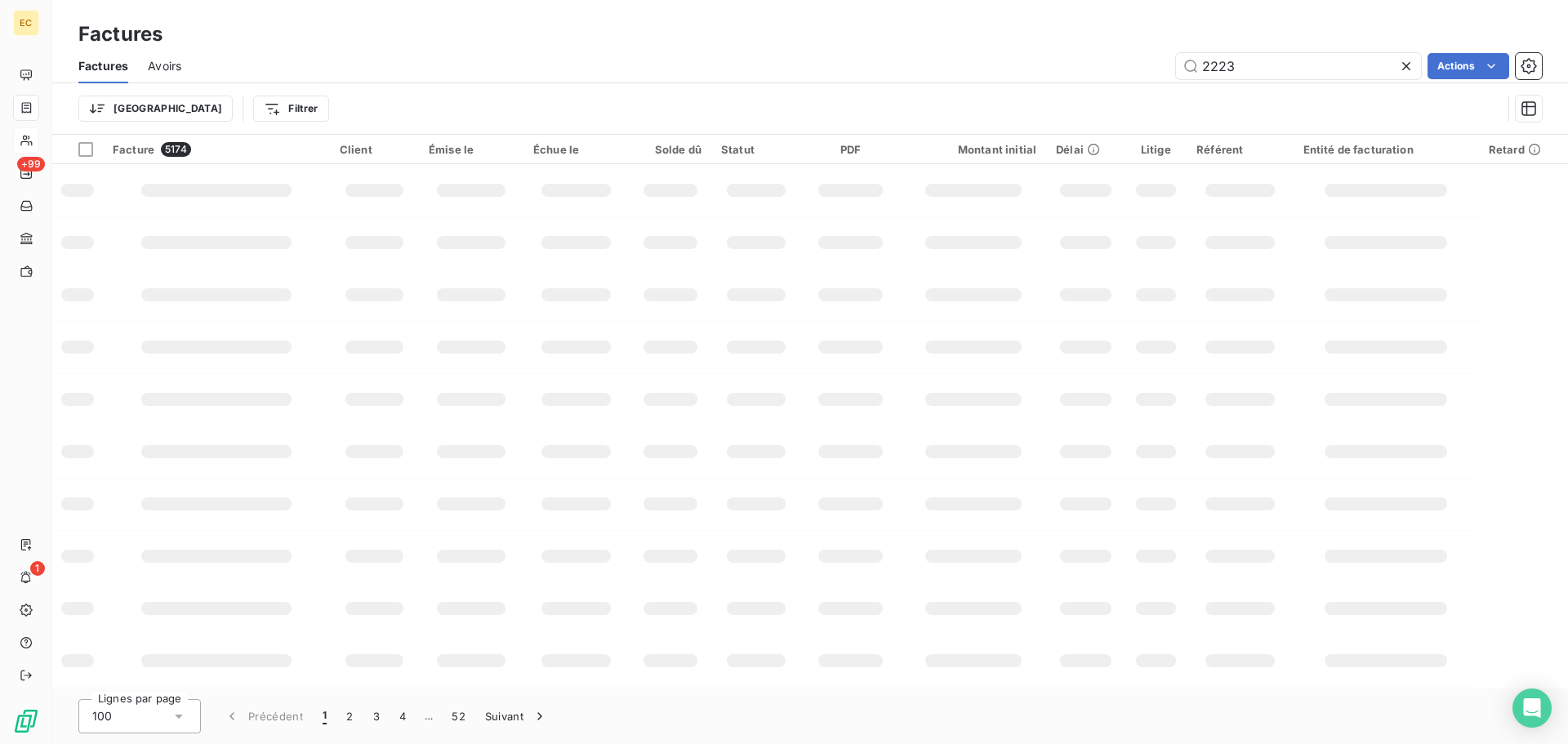
type input "2223"
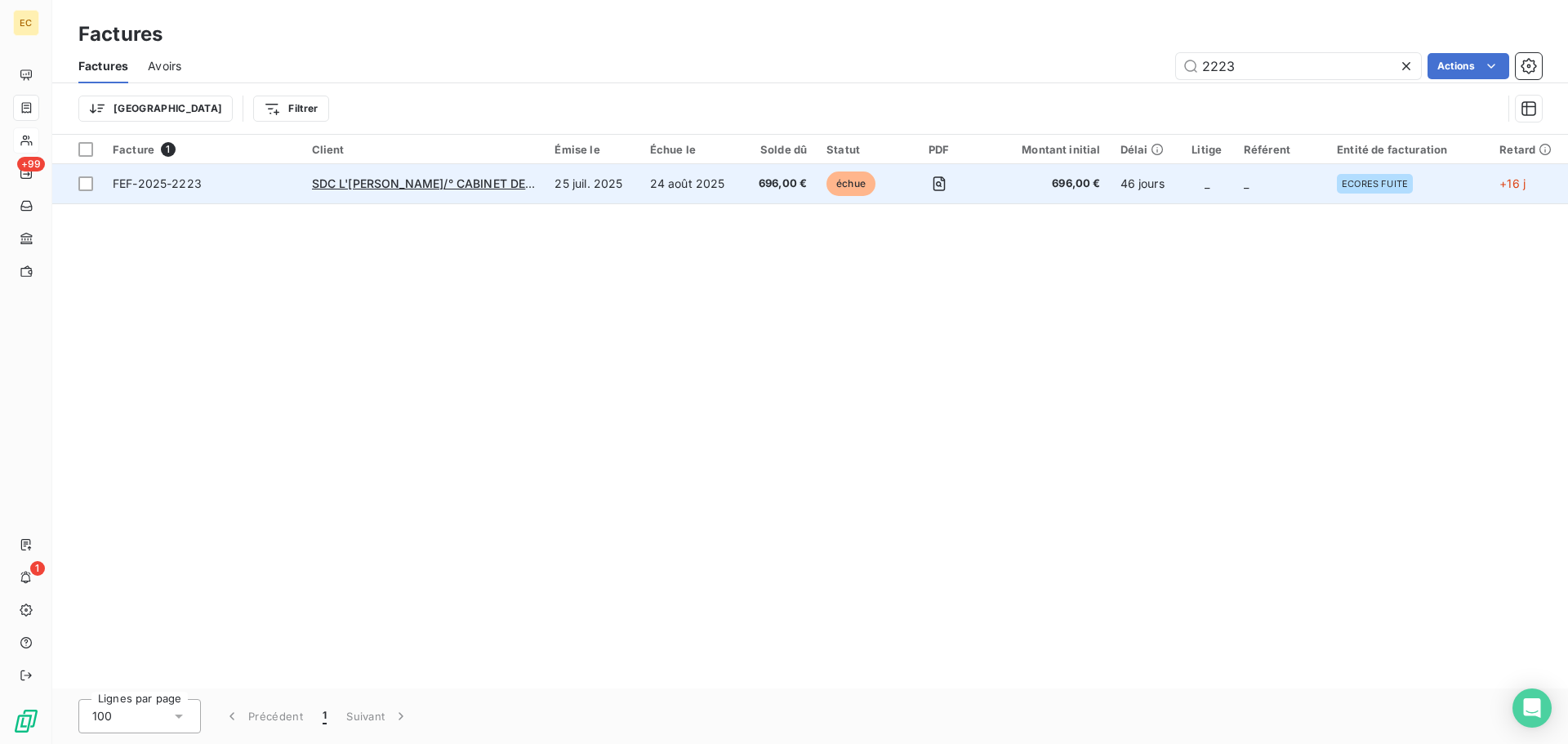
click at [421, 196] on td "SDC L'[PERSON_NAME]/° CABINET DE [PERSON_NAME]" at bounding box center [424, 184] width 243 height 39
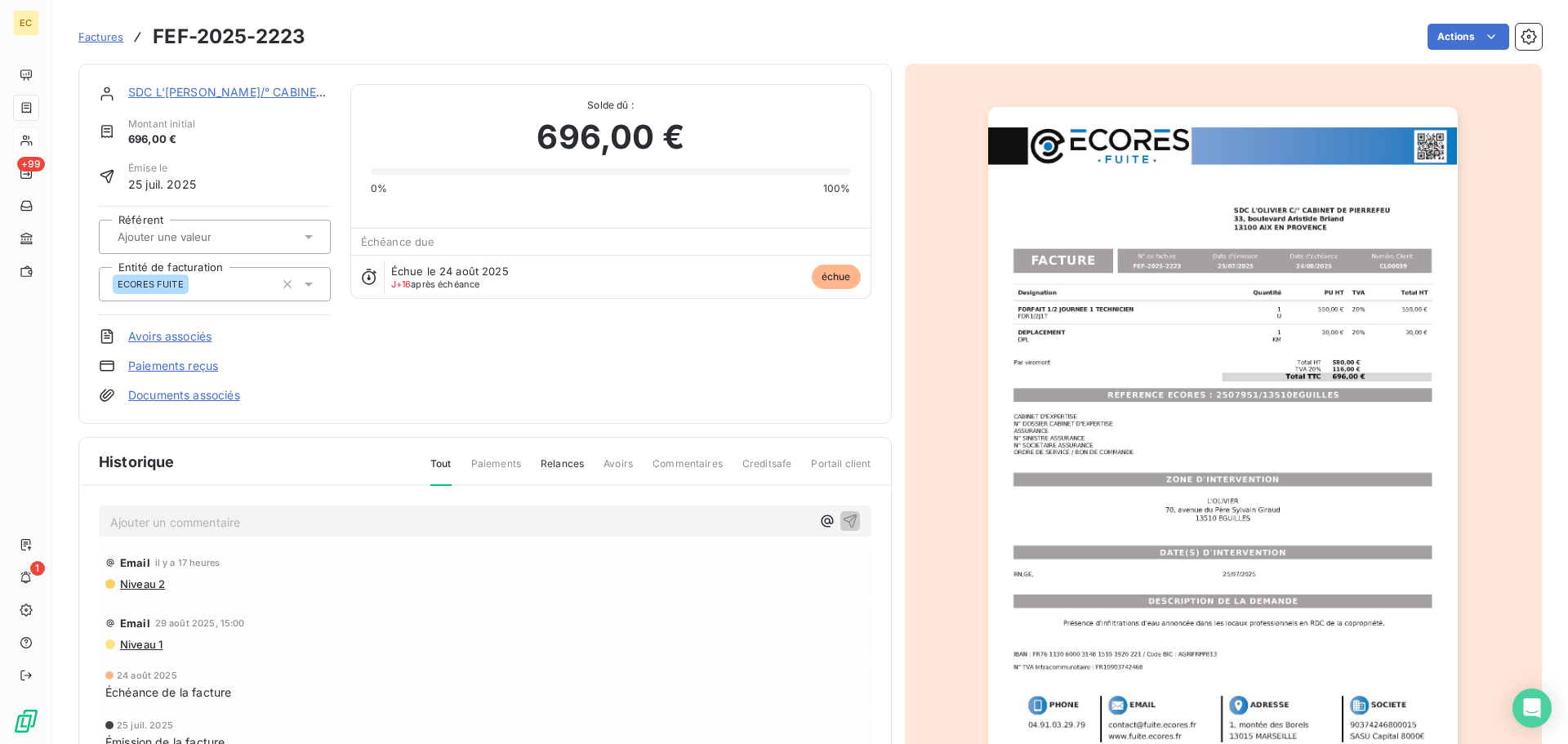
click at [172, 520] on p "Ajouter un commentaire ﻿" at bounding box center [460, 522] width 701 height 21
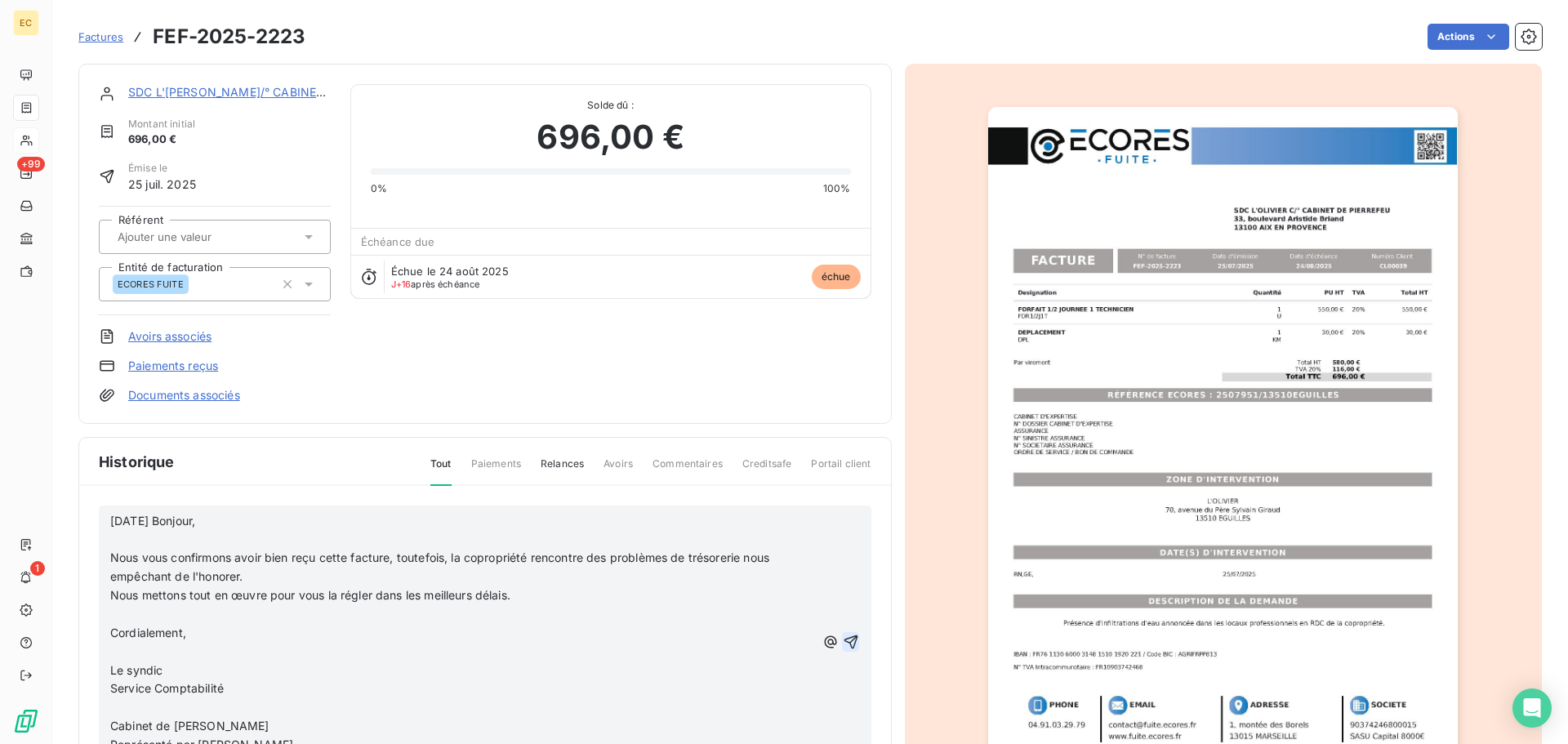
click at [843, 642] on icon "button" at bounding box center [850, 641] width 16 height 16
